Goal: Transaction & Acquisition: Obtain resource

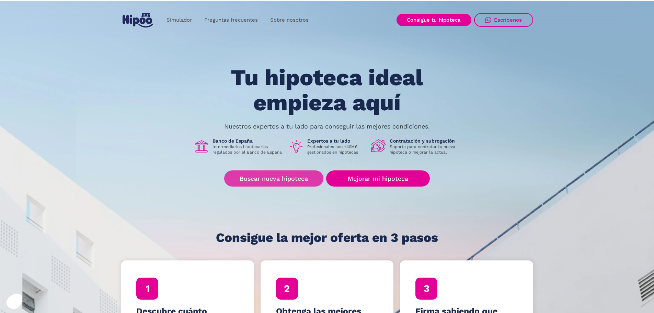
click at [294, 181] on font "Buscar nueva hipoteca" at bounding box center [274, 178] width 68 height 7
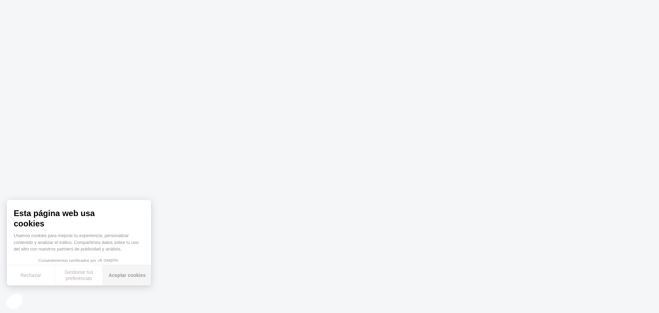
click at [127, 279] on button "Aceptar cookies" at bounding box center [127, 275] width 48 height 20
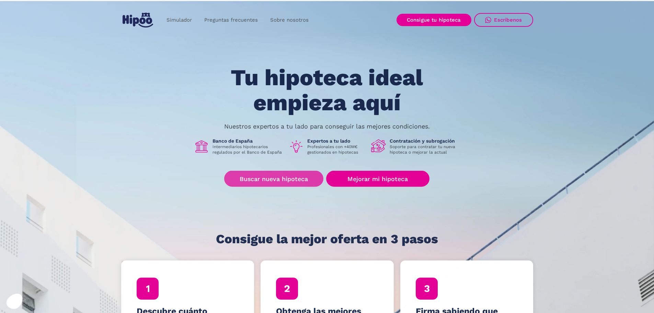
click at [272, 183] on link "Buscar nueva hipoteca" at bounding box center [273, 179] width 99 height 16
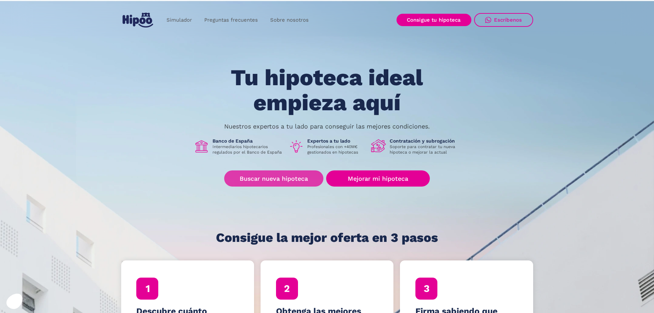
click at [263, 178] on font "Buscar nueva hipoteca" at bounding box center [274, 178] width 68 height 7
